Goal: Navigation & Orientation: Find specific page/section

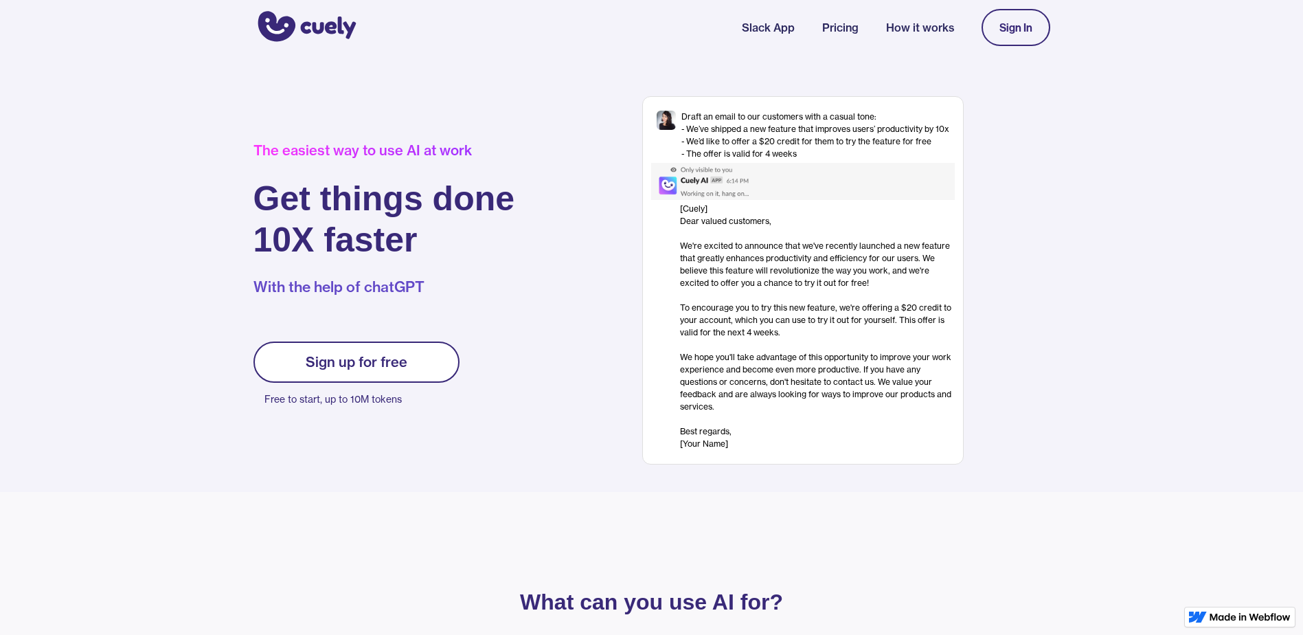
click at [302, 397] on p "Free to start, up to 10M tokens" at bounding box center [362, 399] width 195 height 19
click at [381, 366] on div "Sign up for free" at bounding box center [357, 362] width 102 height 16
click at [320, 366] on div "Sign up for free" at bounding box center [357, 362] width 102 height 16
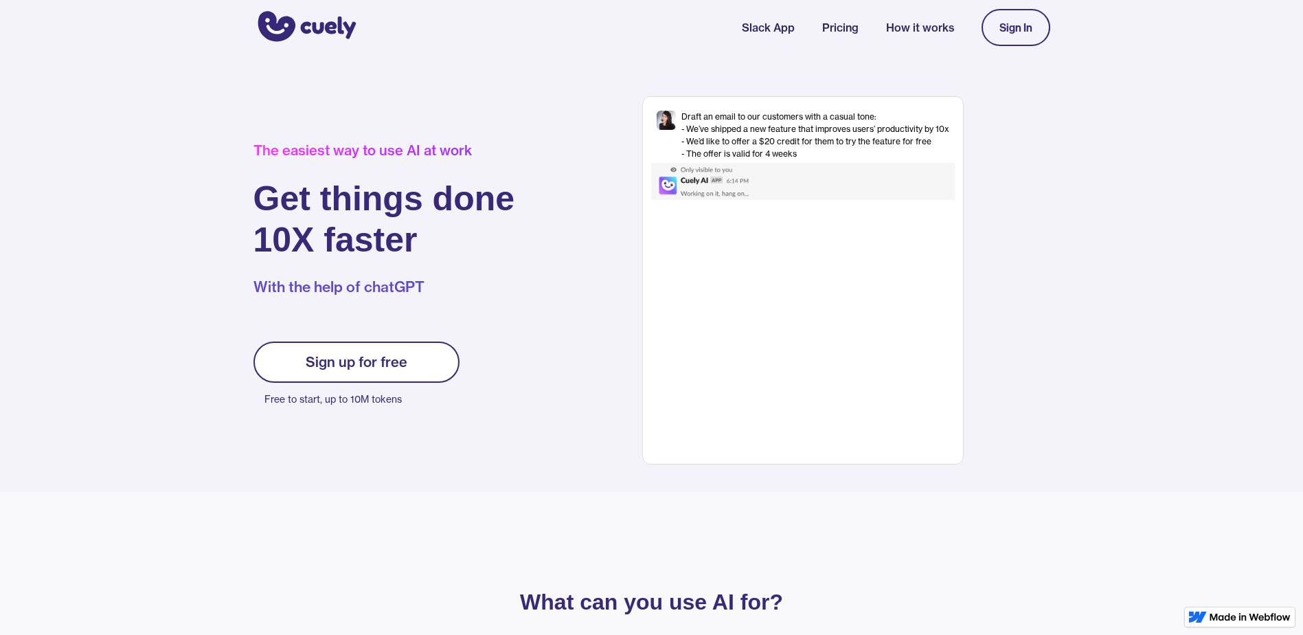
click at [1012, 17] on link "Sign In" at bounding box center [1016, 27] width 69 height 37
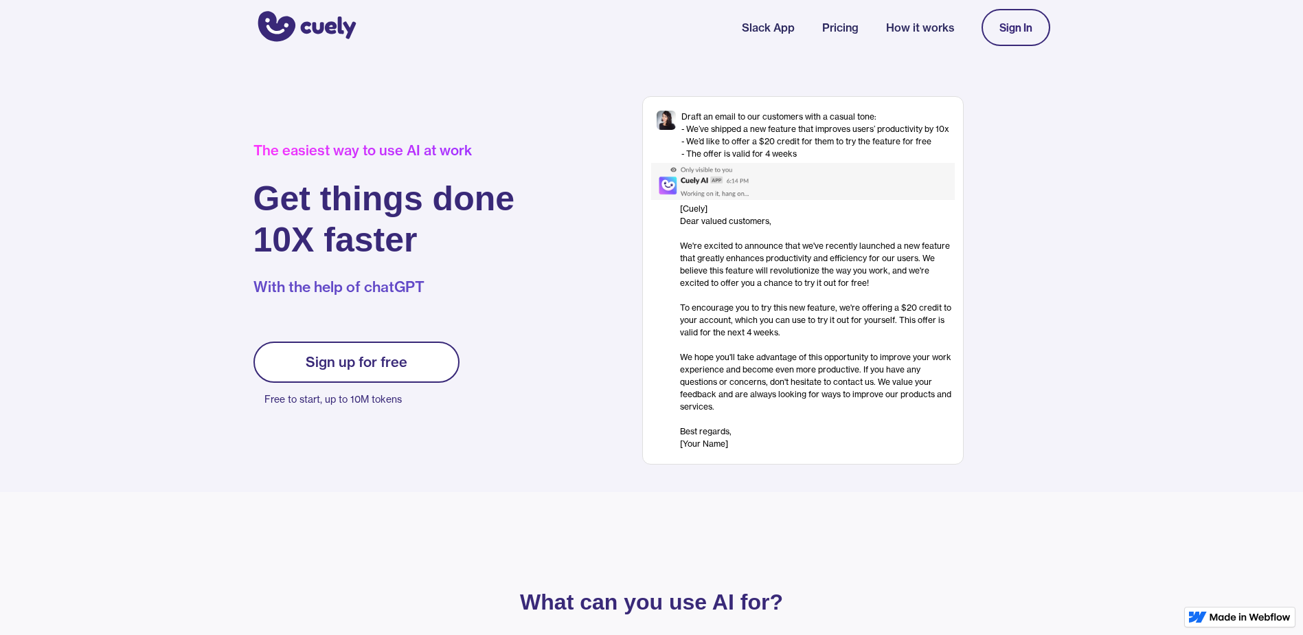
click at [789, 24] on link "Slack App" at bounding box center [768, 27] width 53 height 16
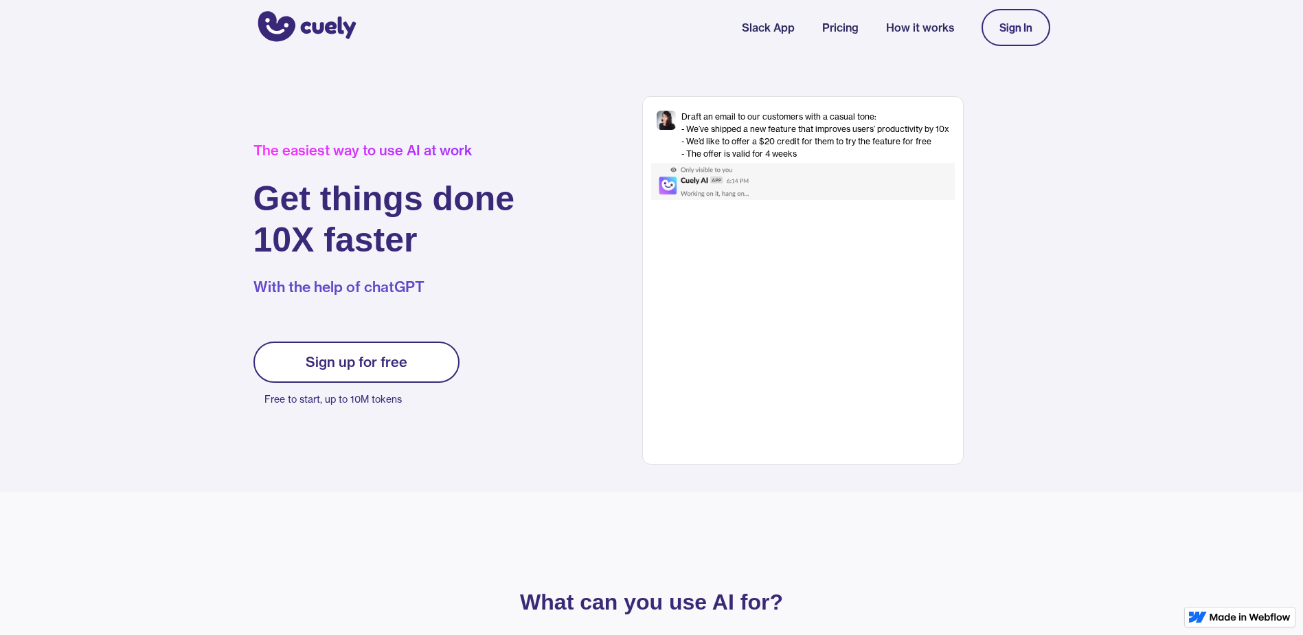
click at [953, 26] on link "How it works" at bounding box center [920, 27] width 68 height 16
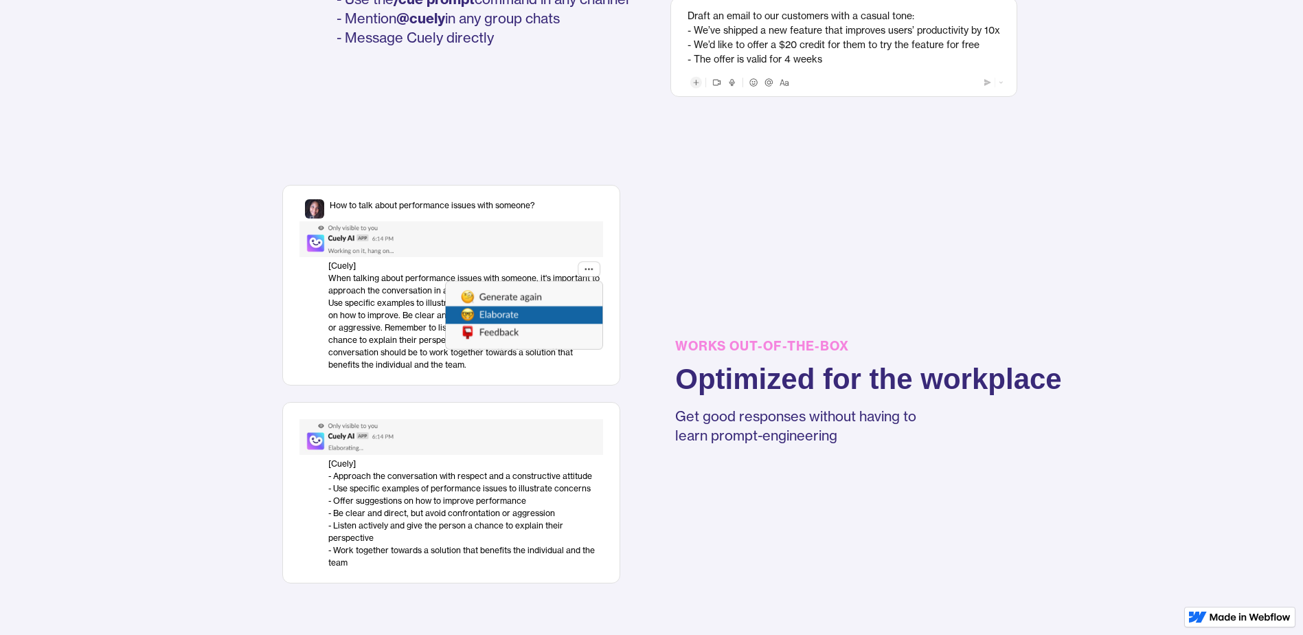
scroll to position [1355, 0]
